Goal: Task Accomplishment & Management: Manage account settings

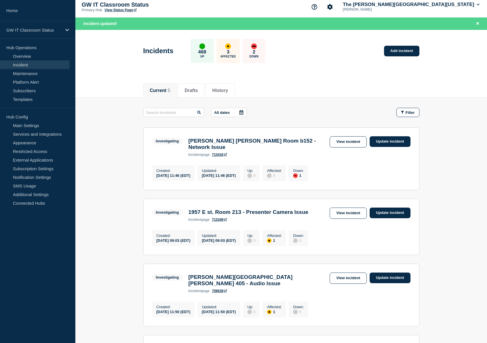
scroll to position [30, 0]
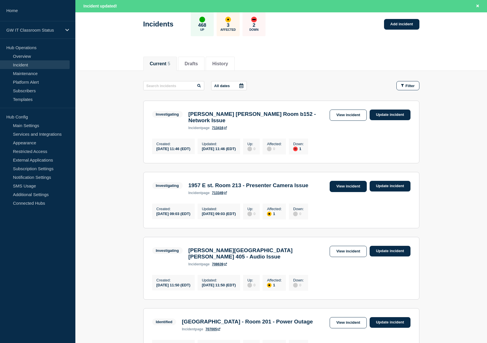
click at [352, 182] on link "View incident" at bounding box center [348, 186] width 37 height 11
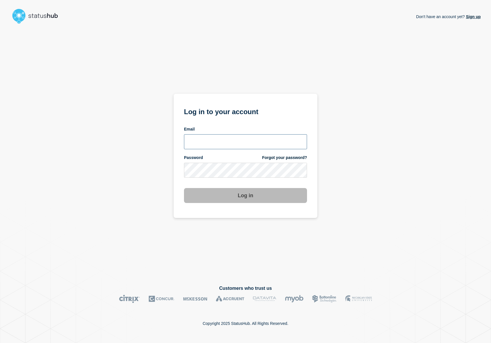
type input "[PERSON_NAME][EMAIL_ADDRESS][DOMAIN_NAME]"
click at [242, 194] on button "Log in" at bounding box center [245, 195] width 123 height 15
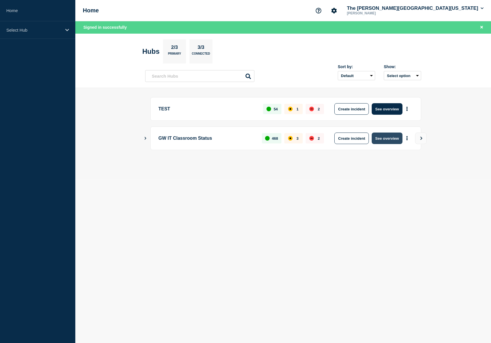
click at [382, 139] on button "See overview" at bounding box center [387, 139] width 30 height 12
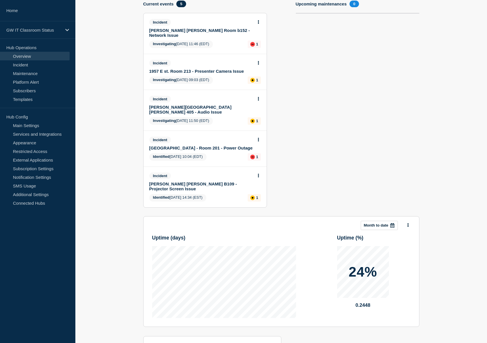
scroll to position [35, 0]
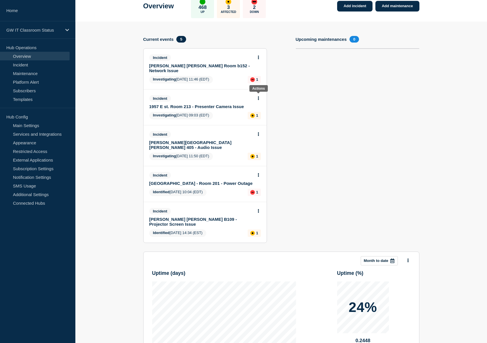
click at [258, 96] on icon at bounding box center [258, 98] width 1 height 4
click at [253, 119] on link "Update incident" at bounding box center [258, 118] width 28 height 5
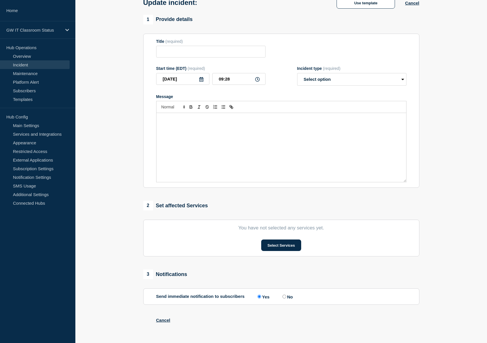
type input "1957 E st. Room 213 - Presenter Camera Issue"
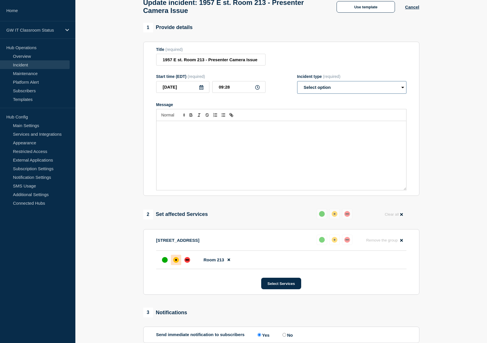
click at [350, 94] on select "Select option Investigating Identified Monitoring Resolved" at bounding box center [351, 87] width 109 height 13
select select "resolved"
click at [297, 86] on select "Select option Investigating Identified Monitoring Resolved" at bounding box center [351, 87] width 109 height 13
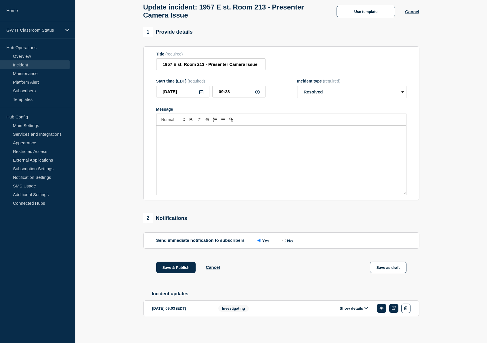
click at [284, 242] on input "No" at bounding box center [284, 241] width 4 height 4
radio input "true"
radio input "false"
click at [172, 269] on button "Save & Publish" at bounding box center [176, 268] width 40 height 12
